Goal: Navigation & Orientation: Understand site structure

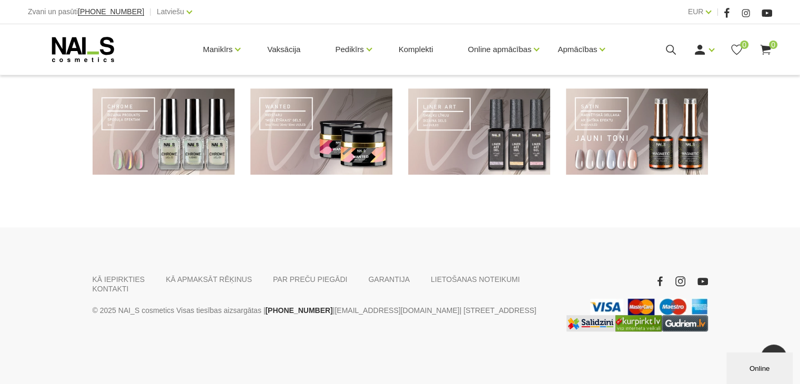
scroll to position [621, 0]
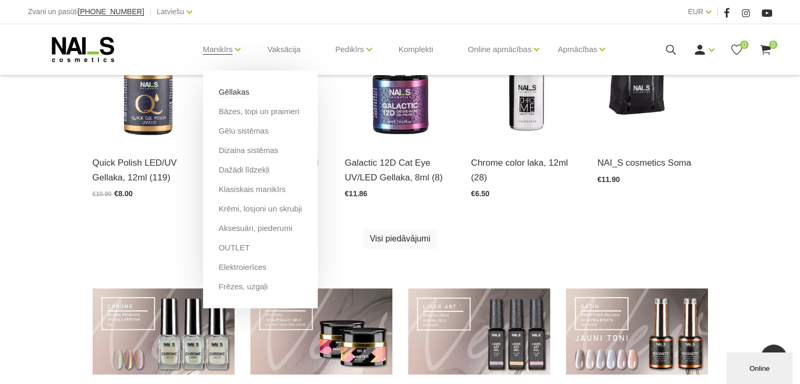
click at [234, 91] on link "Gēllakas" at bounding box center [234, 92] width 31 height 12
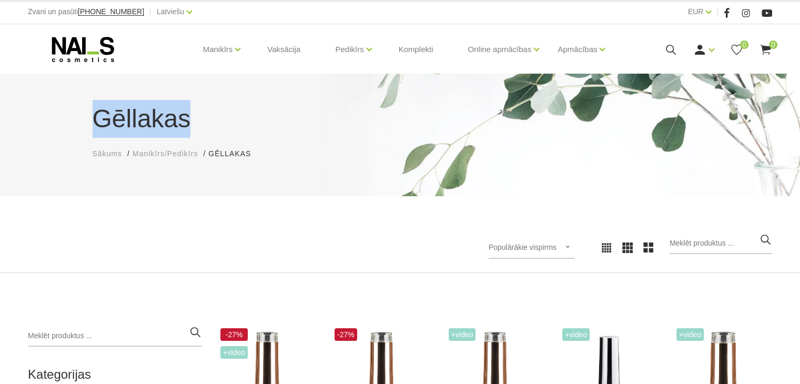
drag, startPoint x: 799, startPoint y: 51, endPoint x: 804, endPoint y: 60, distance: 9.9
click at [799, 60] on html "Zvani un pasūti [PHONE_NUMBER] | Latviešu Latviešu Russian English EUR EUR | Ma…" at bounding box center [400, 192] width 800 height 384
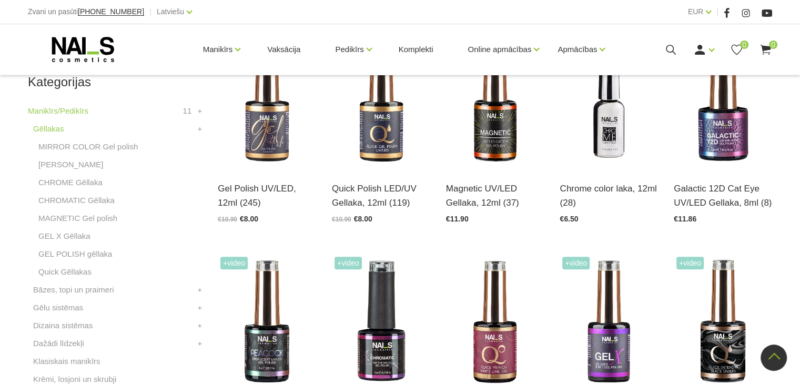
scroll to position [236, 0]
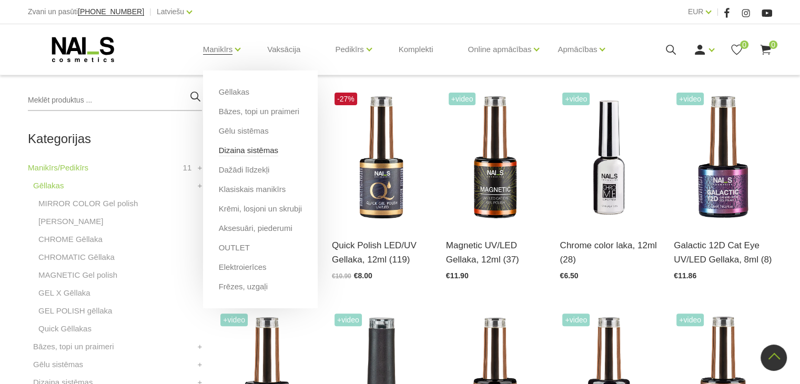
click at [238, 154] on link "Dizaina sistēmas" at bounding box center [248, 151] width 59 height 12
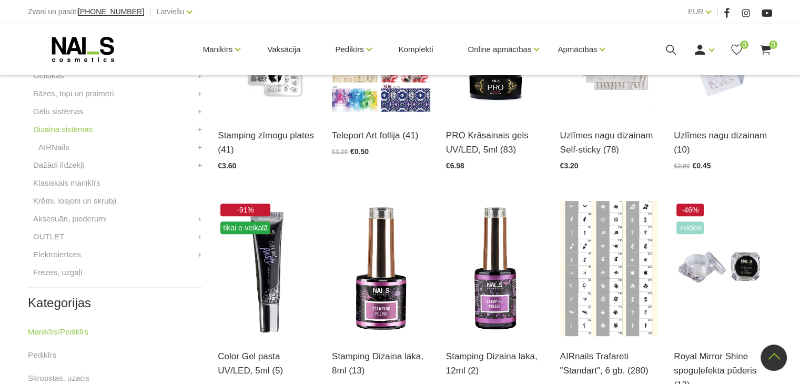
scroll to position [349, 0]
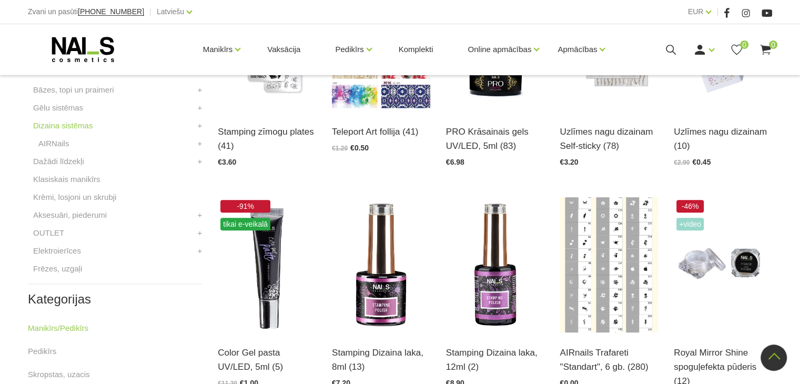
drag, startPoint x: 799, startPoint y: 159, endPoint x: 801, endPoint y: 166, distance: 6.8
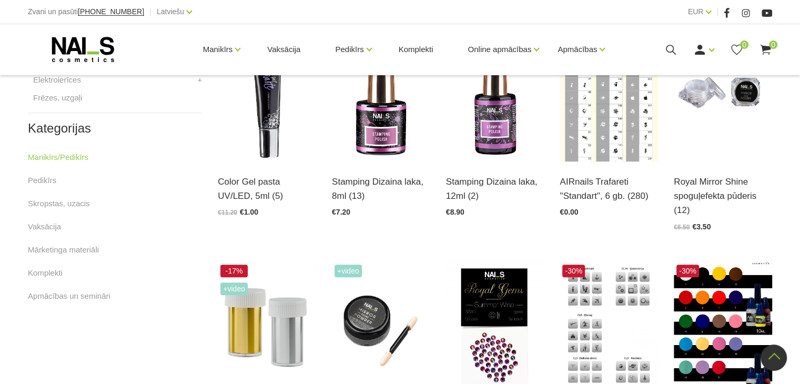
scroll to position [516, 0]
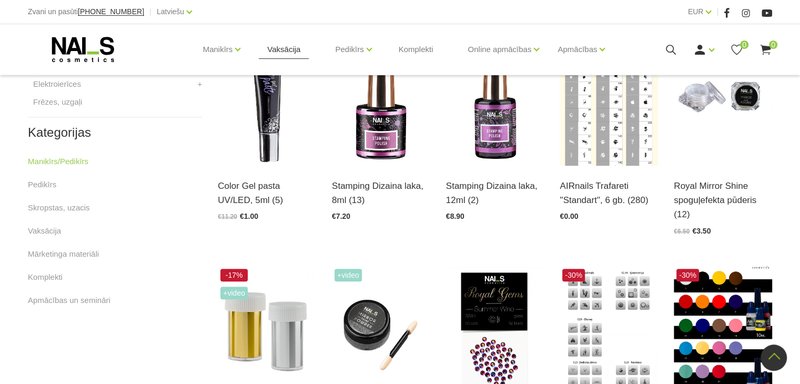
click at [282, 43] on link "Vaksācija" at bounding box center [284, 49] width 50 height 50
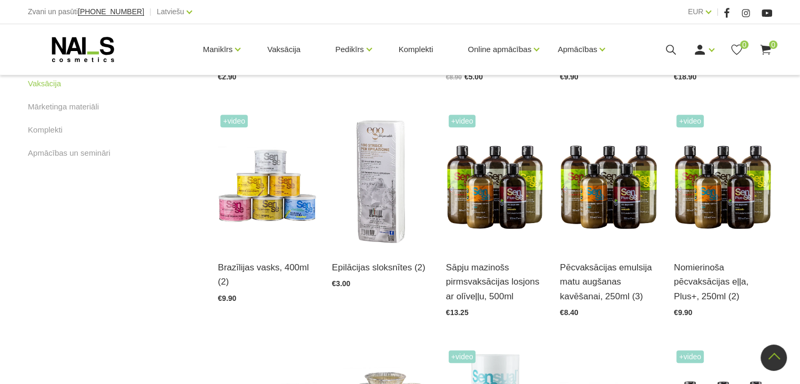
scroll to position [353, 0]
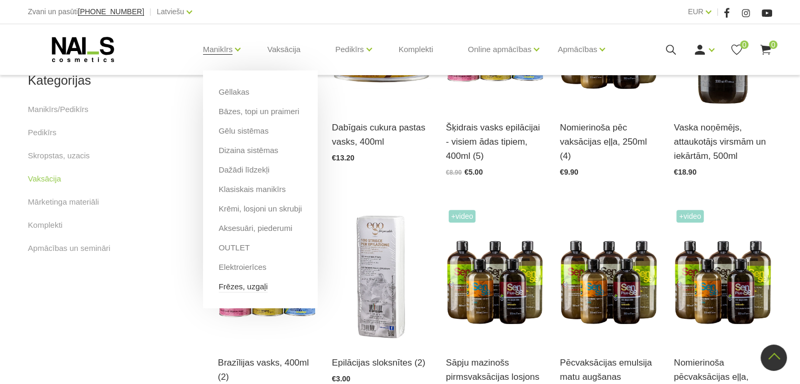
click at [241, 285] on link "Frēzes, uzgaļi" at bounding box center [243, 287] width 49 height 12
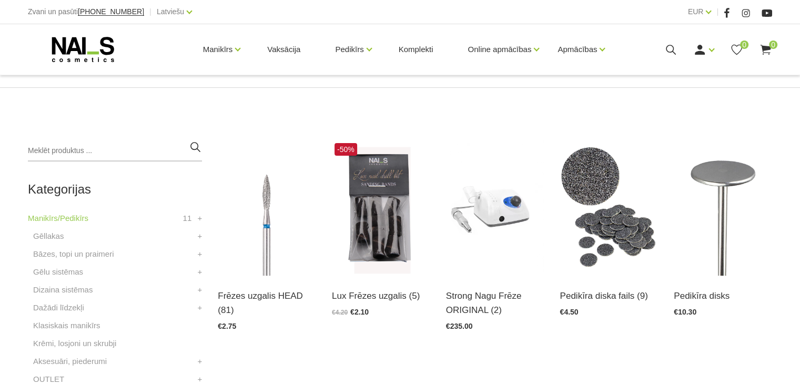
scroll to position [199, 0]
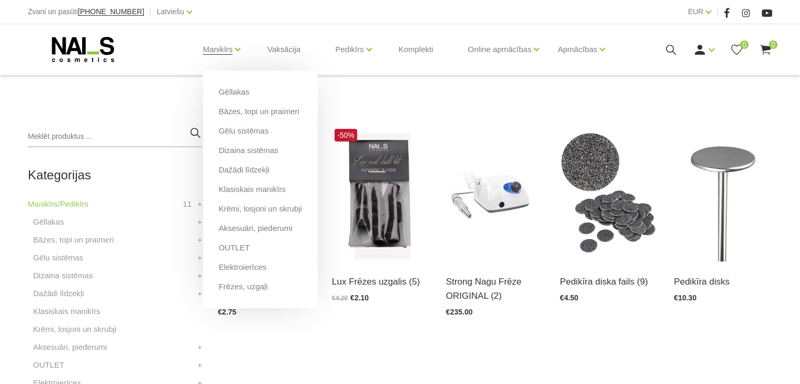
click at [247, 252] on li "OUTLET" at bounding box center [260, 251] width 83 height 19
click at [238, 248] on link "OUTLET" at bounding box center [234, 248] width 31 height 12
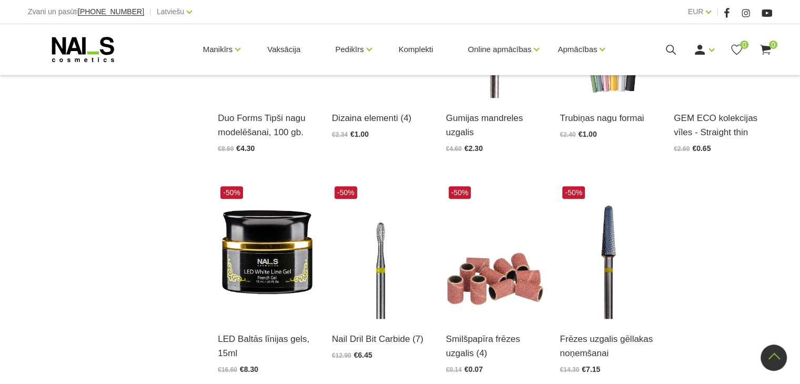
scroll to position [1071, 0]
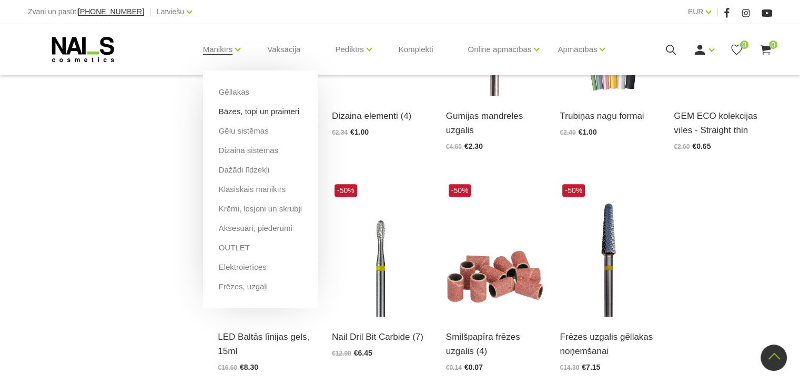
click at [244, 109] on link "Bāzes, topi un praimeri" at bounding box center [259, 112] width 80 height 12
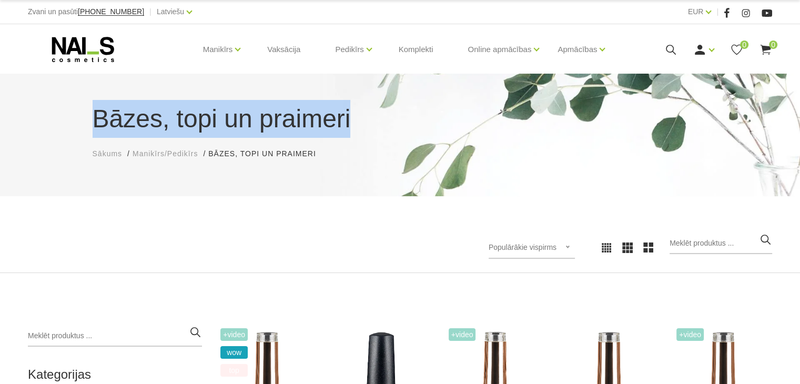
drag, startPoint x: 799, startPoint y: 64, endPoint x: 794, endPoint y: 98, distance: 34.5
click at [794, 98] on body "Zvani un pasūti [PHONE_NUMBER] | Latviešu Latviešu Russian English EUR EUR | Ma…" at bounding box center [400, 192] width 800 height 384
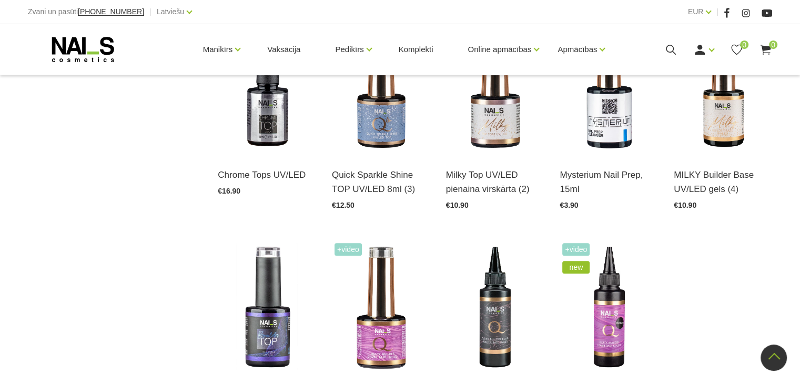
scroll to position [922, 0]
